Goal: Transaction & Acquisition: Download file/media

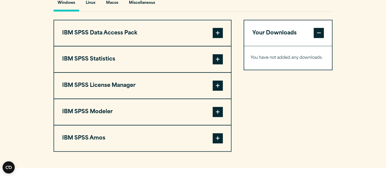
scroll to position [381, 0]
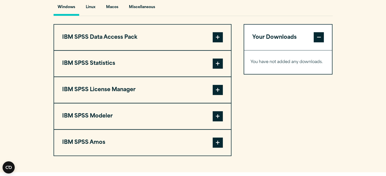
click at [220, 69] on span at bounding box center [218, 64] width 10 height 10
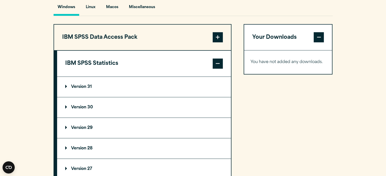
click at [82, 110] on p "Version 30" at bounding box center [79, 108] width 28 height 4
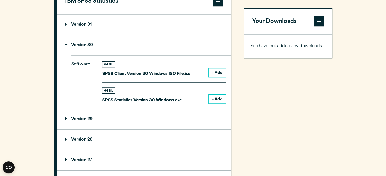
scroll to position [452, 0]
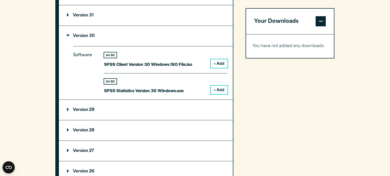
click at [386, 98] on html "Consent Details [#IABV2SETTINGS#] About This website uses cookies We use cookie…" at bounding box center [195, 8] width 390 height 921
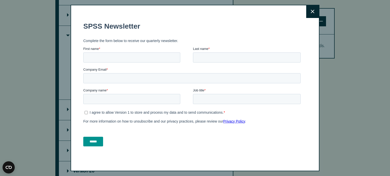
click at [307, 12] on button "Close" at bounding box center [312, 11] width 13 height 13
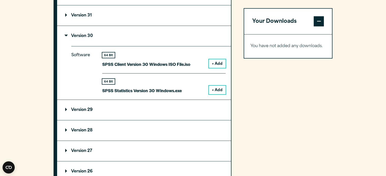
click at [214, 94] on button "+ Add" at bounding box center [217, 90] width 17 height 9
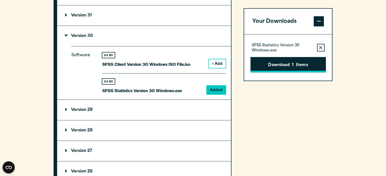
click at [282, 64] on button "Download 1 Items" at bounding box center [287, 65] width 75 height 16
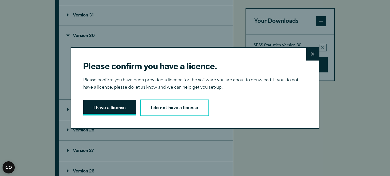
click at [120, 112] on button "I have a license" at bounding box center [109, 108] width 53 height 16
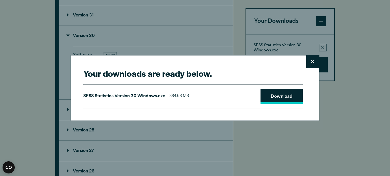
click at [274, 94] on link "Download" at bounding box center [281, 97] width 42 height 16
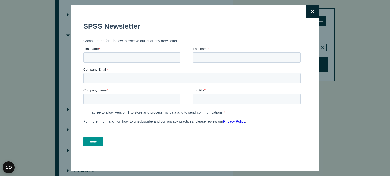
click at [308, 7] on button "Close" at bounding box center [312, 11] width 13 height 13
